Goal: Check status: Check status

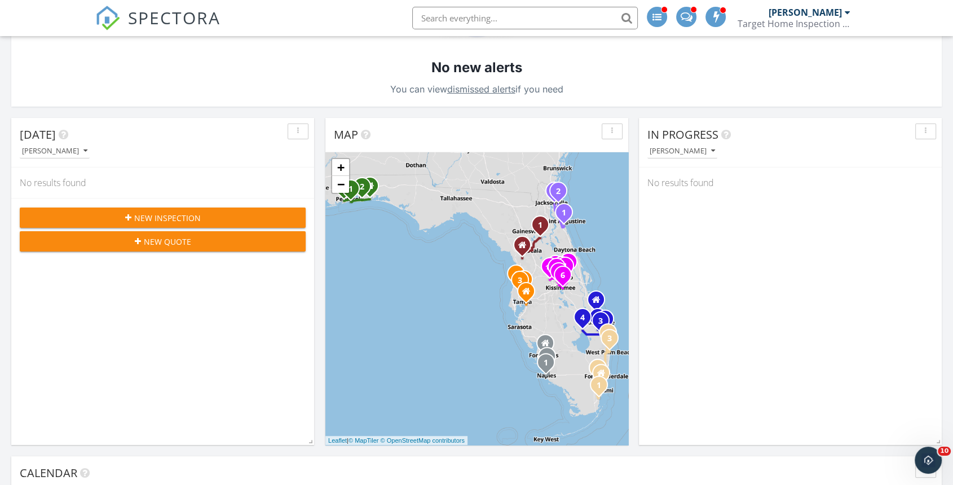
scroll to position [188, 0]
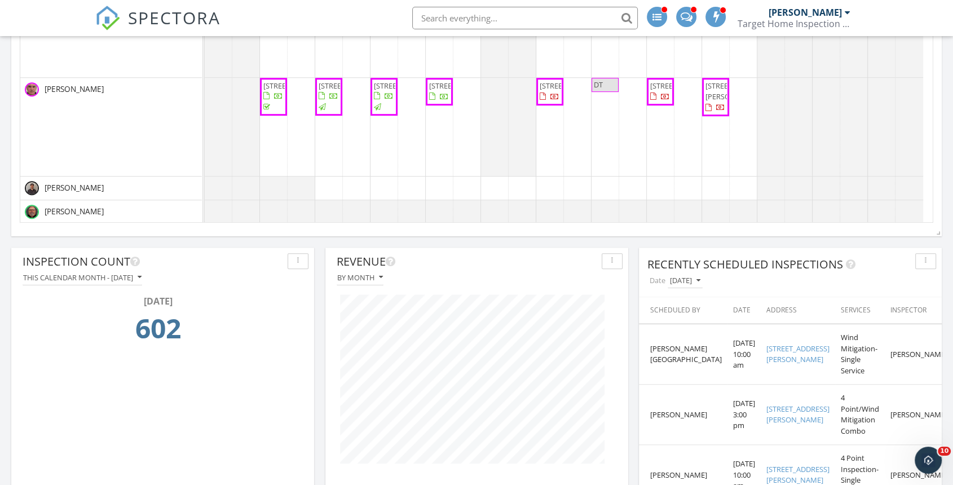
scroll to position [752, 0]
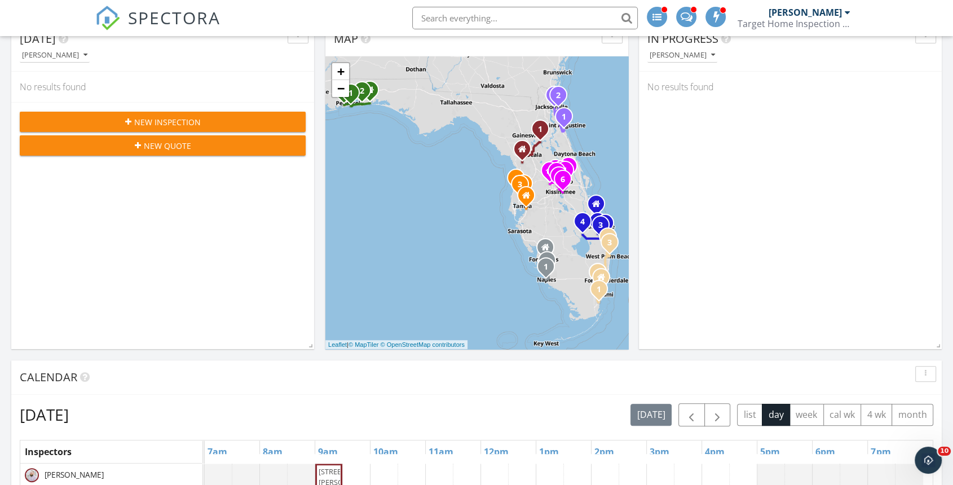
click at [338, 90] on link "−" at bounding box center [340, 88] width 17 height 17
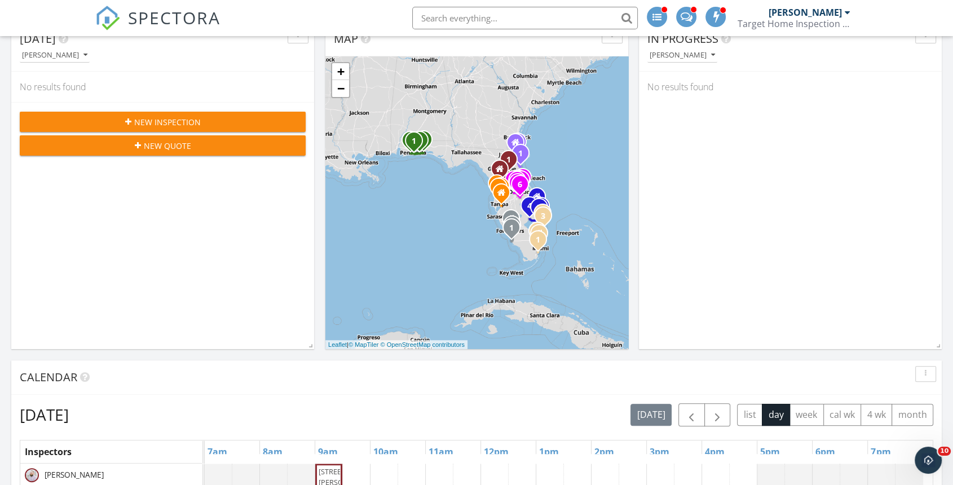
click at [338, 70] on link "+" at bounding box center [340, 71] width 17 height 17
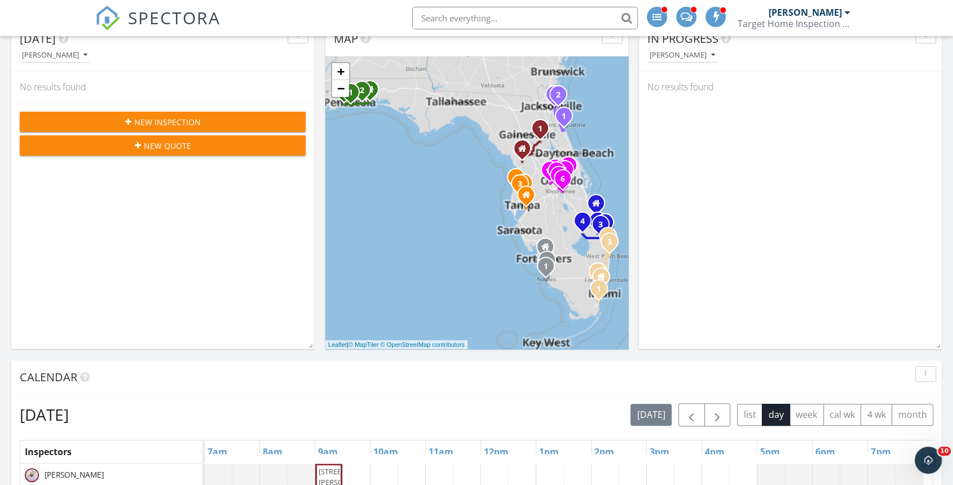
click at [338, 69] on link "+" at bounding box center [340, 71] width 17 height 17
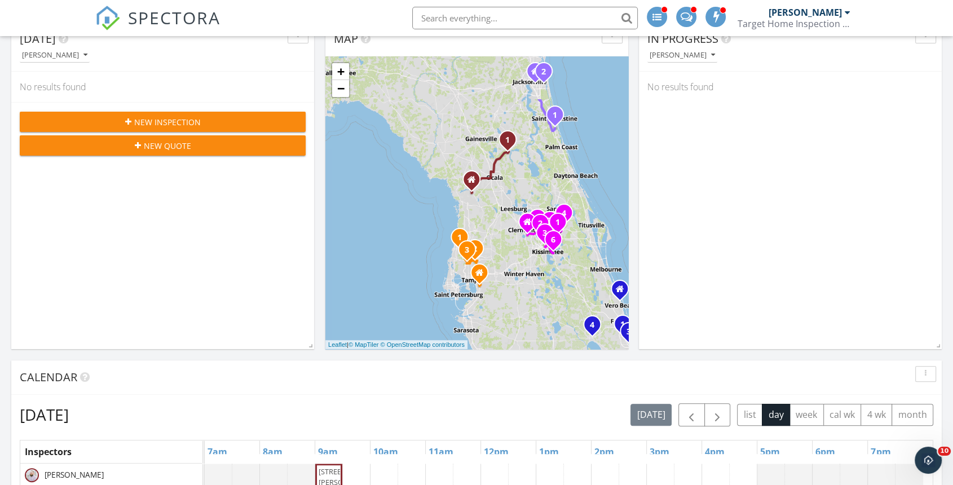
drag, startPoint x: 535, startPoint y: 111, endPoint x: 429, endPoint y: 188, distance: 131.2
click at [429, 188] on div "1 1 2 3 1 2 3 4 5 1 2 1 2 1 2 3 1 2 3 4 1 2 3 4 5 6 7 + − [GEOGRAPHIC_DATA] 94.…" at bounding box center [476, 202] width 303 height 293
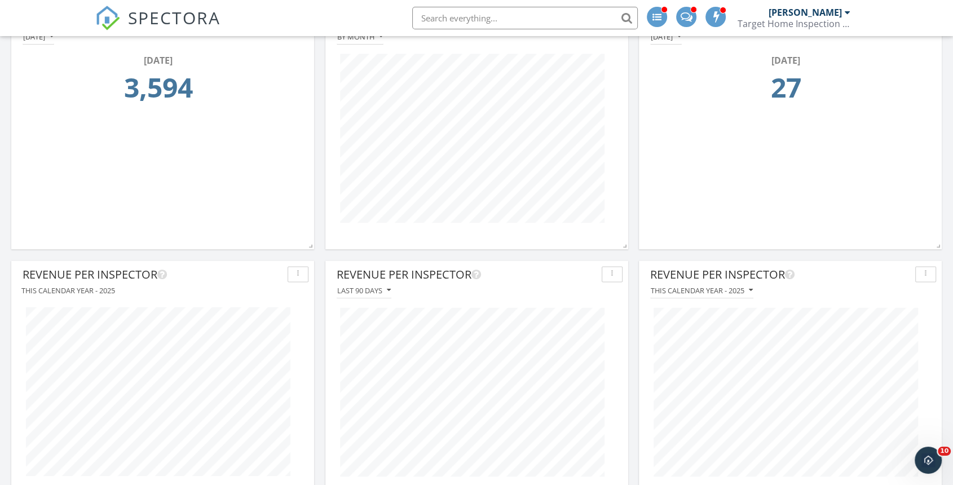
scroll to position [1441, 0]
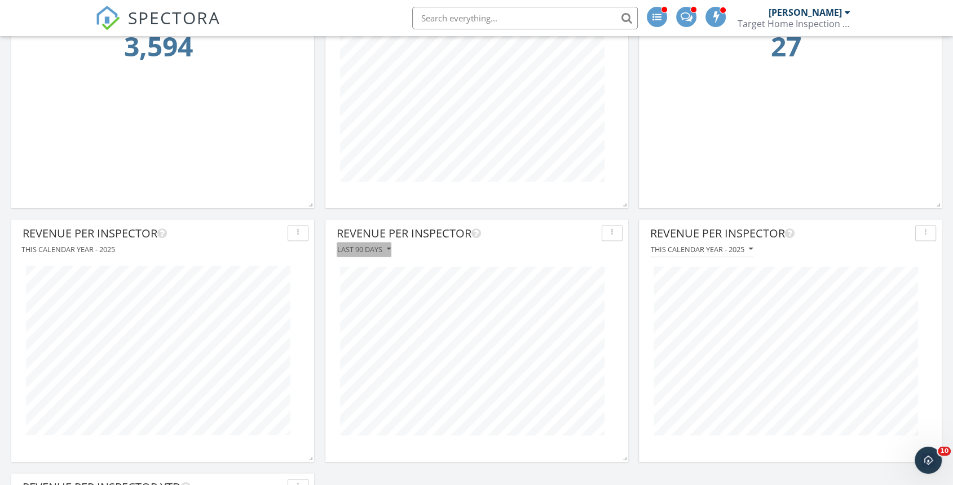
click at [379, 246] on div "Last 90 days" at bounding box center [364, 249] width 54 height 8
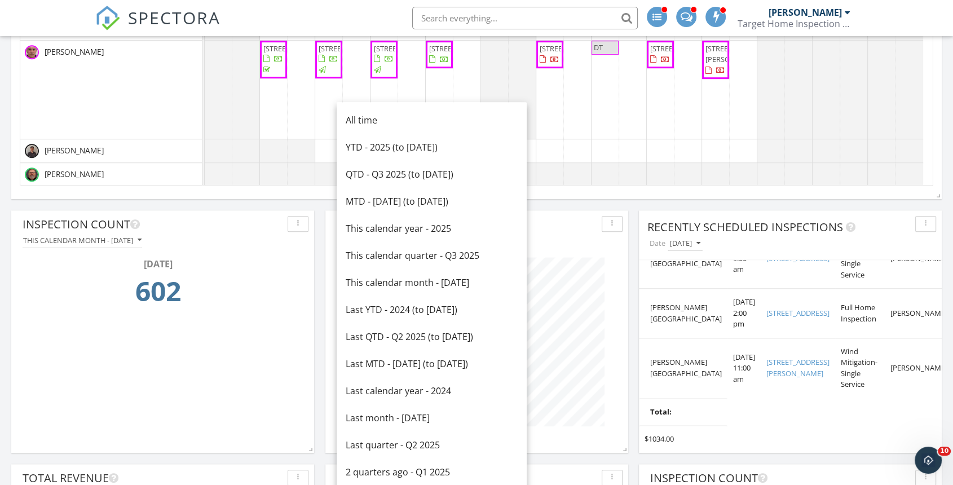
scroll to position [940, 0]
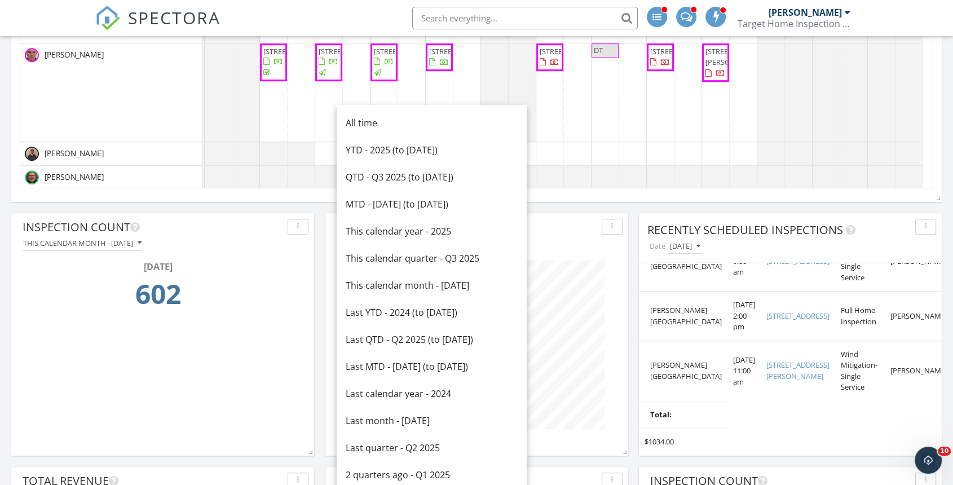
click at [189, 148] on div "[PERSON_NAME]" at bounding box center [111, 154] width 173 height 14
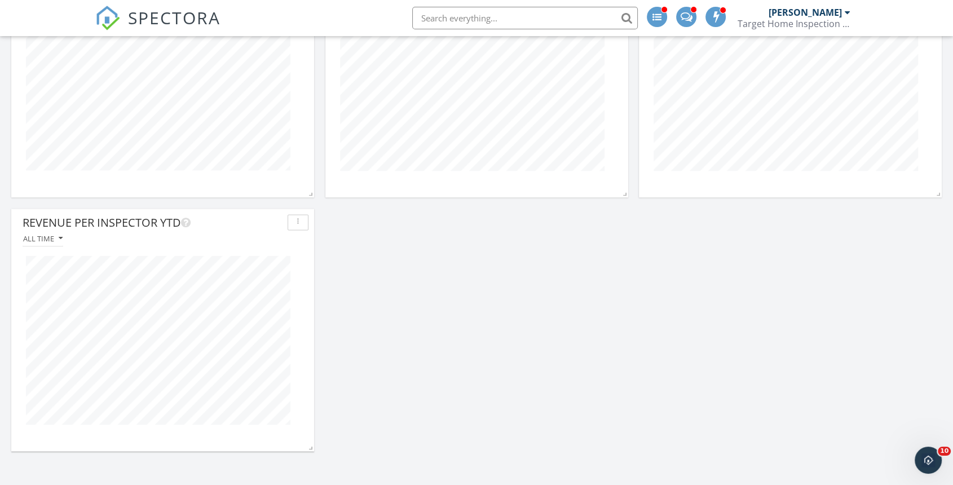
scroll to position [1441, 0]
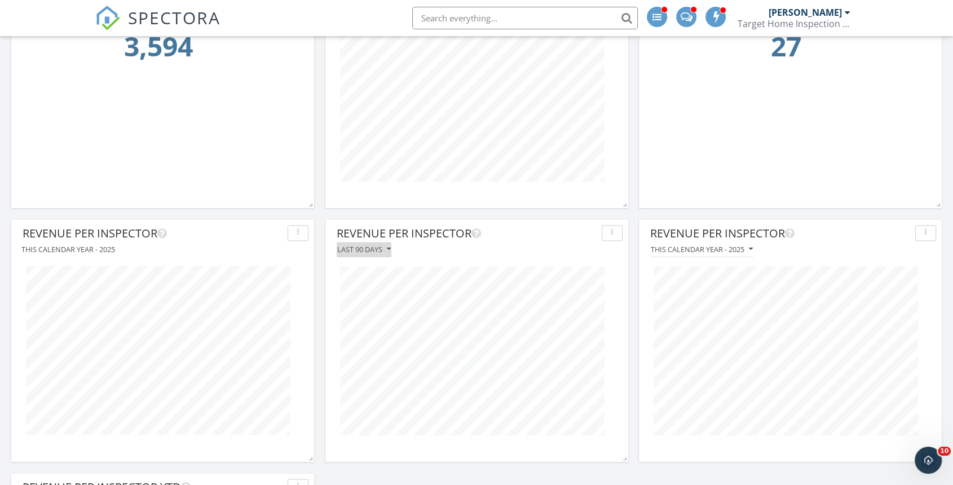
click at [377, 248] on div "Last 90 days" at bounding box center [364, 249] width 54 height 8
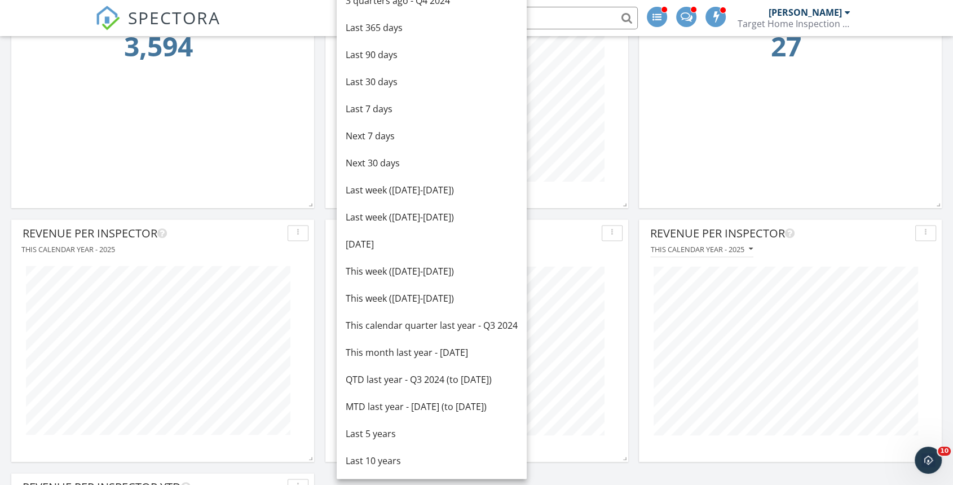
click at [381, 245] on div "[DATE]" at bounding box center [432, 244] width 172 height 14
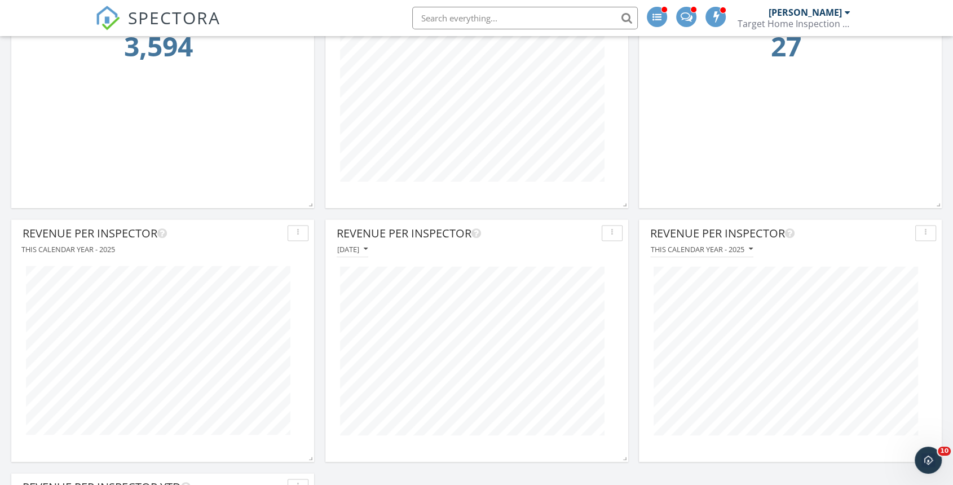
scroll to position [243, 302]
click at [344, 245] on div "[DATE]" at bounding box center [352, 249] width 30 height 8
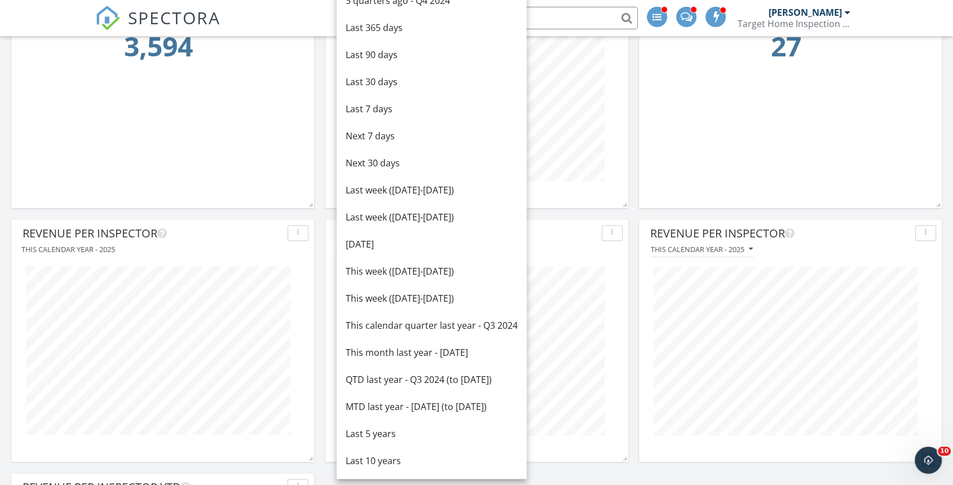
scroll to position [1378, 0]
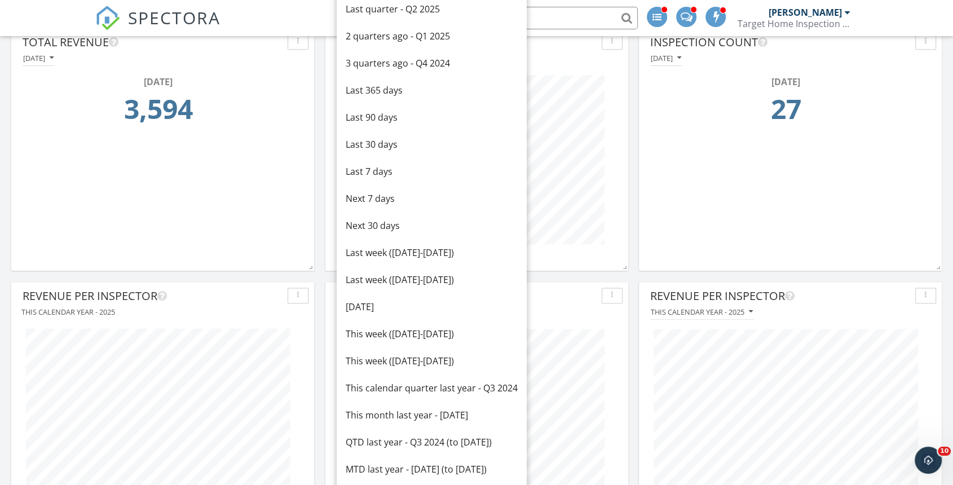
click at [388, 142] on div "Last 30 days" at bounding box center [432, 145] width 172 height 14
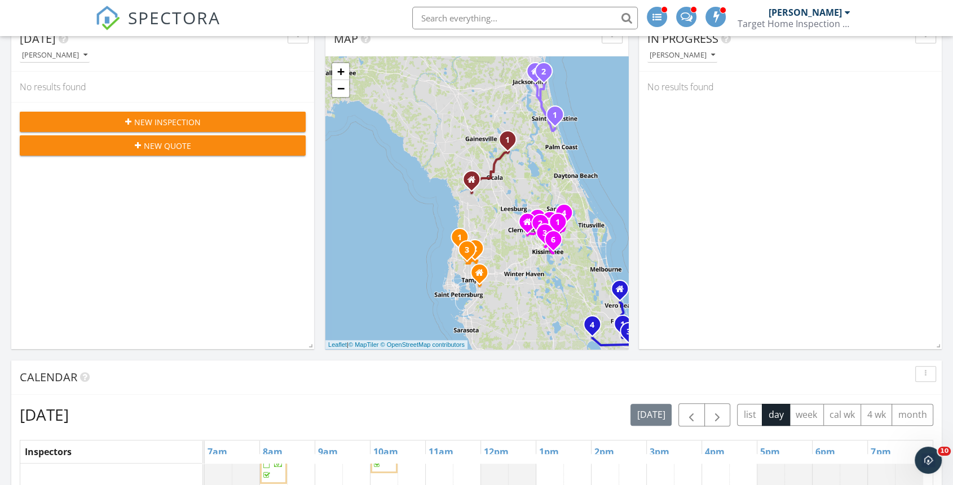
scroll to position [188, 0]
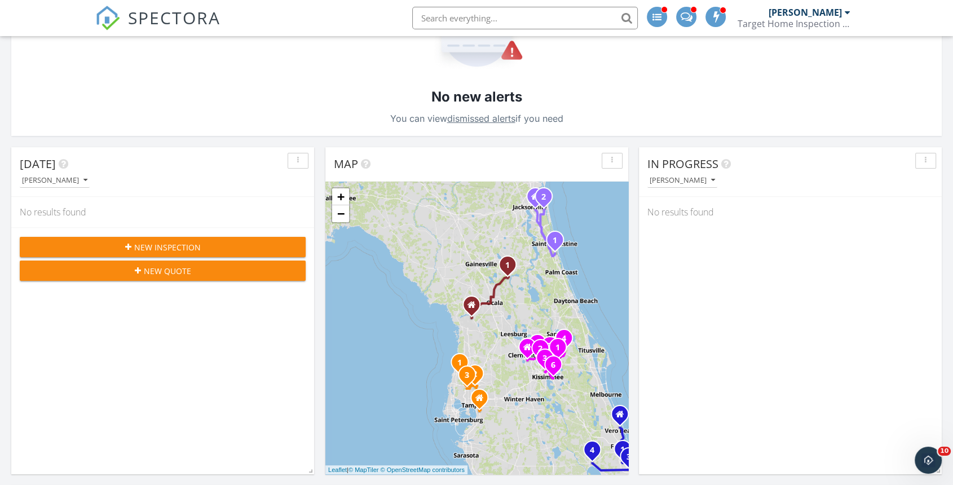
click at [341, 193] on link "+" at bounding box center [340, 196] width 17 height 17
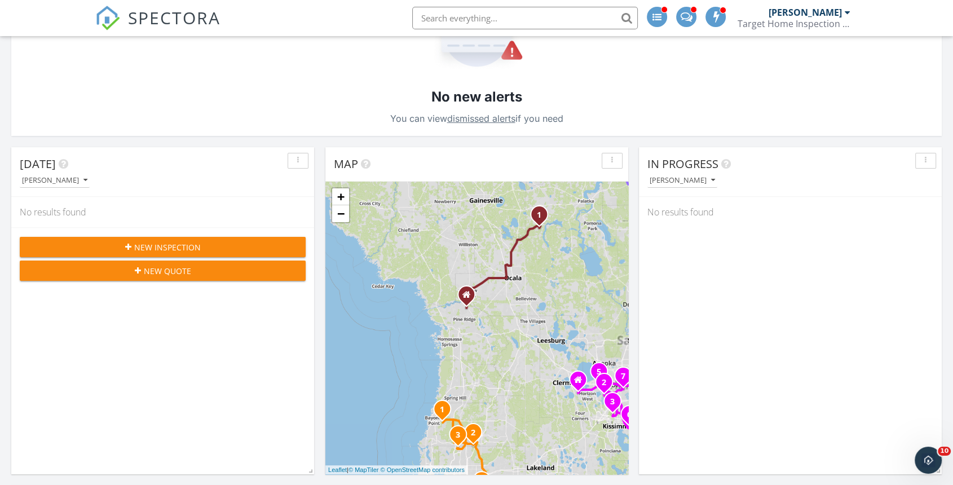
click at [345, 209] on link "−" at bounding box center [340, 213] width 17 height 17
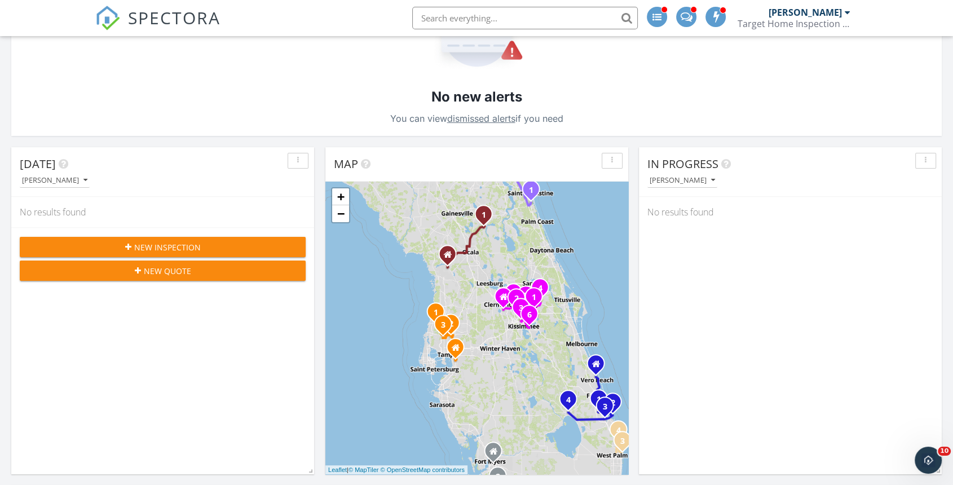
drag, startPoint x: 510, startPoint y: 261, endPoint x: 430, endPoint y: 211, distance: 94.2
click at [468, 212] on div "1 1 2 3 1 2 3 4 5 1 2 1 2 1 2 3 1 2 3 4 1 2 3 4 5 6 7 + − [GEOGRAPHIC_DATA] 94.…" at bounding box center [476, 328] width 303 height 293
click at [344, 195] on link "+" at bounding box center [340, 196] width 17 height 17
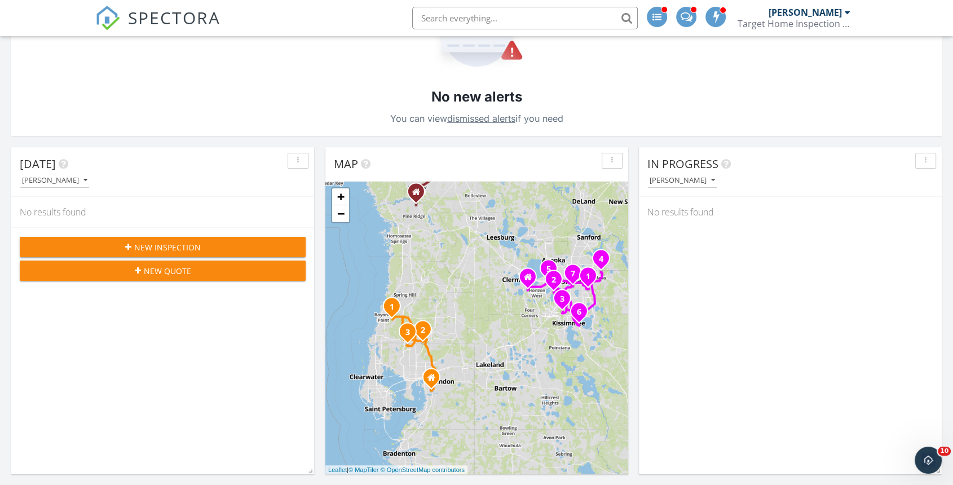
click at [342, 215] on link "−" at bounding box center [340, 213] width 17 height 17
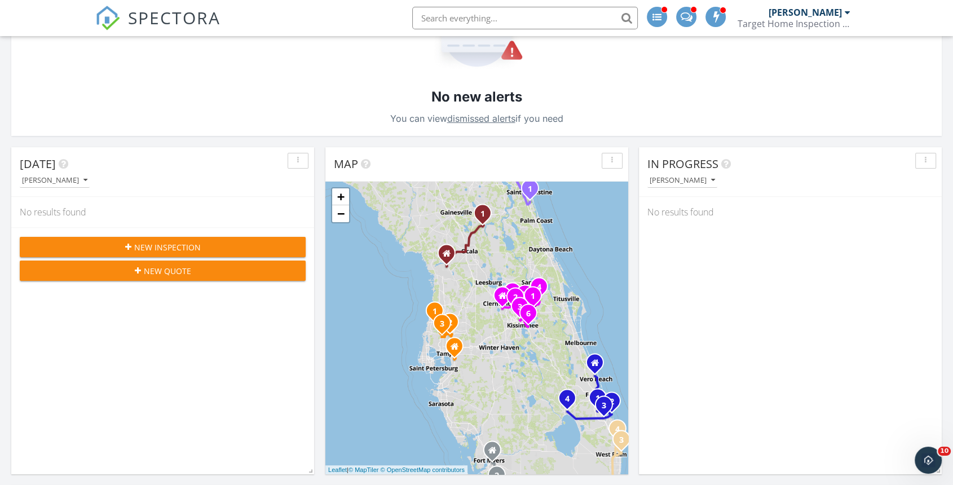
click at [345, 216] on link "−" at bounding box center [340, 213] width 17 height 17
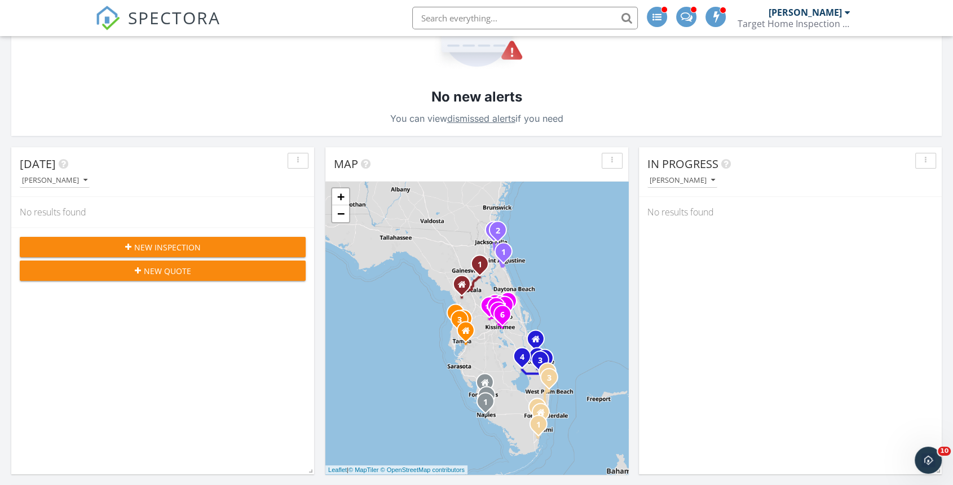
click at [341, 195] on link "+" at bounding box center [340, 196] width 17 height 17
